Goal: Information Seeking & Learning: Learn about a topic

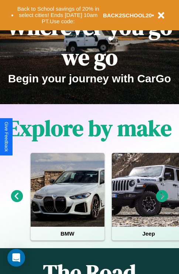
scroll to position [114, 0]
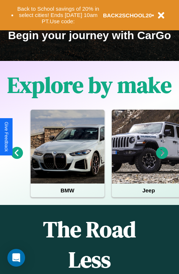
click at [17, 158] on icon at bounding box center [17, 153] width 12 height 12
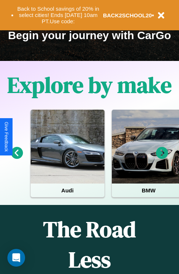
click at [162, 158] on icon at bounding box center [162, 153] width 12 height 12
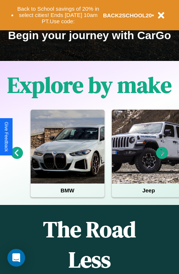
click at [162, 158] on icon at bounding box center [162, 153] width 12 height 12
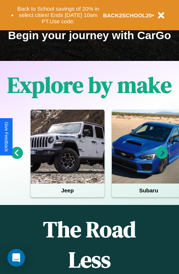
click at [17, 158] on icon at bounding box center [17, 153] width 12 height 12
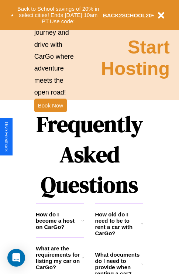
scroll to position [896, 0]
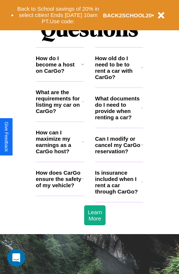
click at [60, 189] on h3 "How does CarGo ensure the safety of my vehicle?" at bounding box center [59, 179] width 46 height 19
click at [83, 145] on icon at bounding box center [83, 142] width 2 height 6
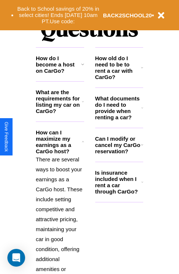
click at [119, 194] on h3 "Is insurance included when I rent a car through CarGo?" at bounding box center [118, 182] width 46 height 25
click at [60, 74] on h3 "How do I become a host on CarGo?" at bounding box center [58, 64] width 45 height 19
click at [119, 194] on h3 "Is insurance included when I rent a car through CarGo?" at bounding box center [118, 182] width 46 height 25
